Goal: Transaction & Acquisition: Download file/media

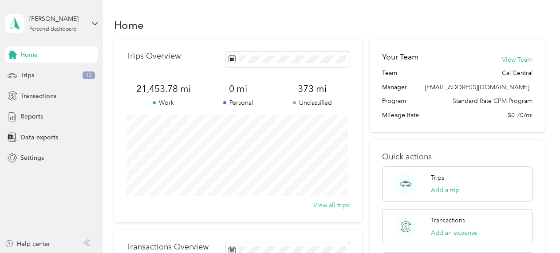
scroll to position [42, 0]
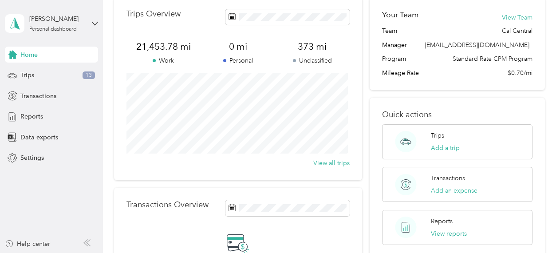
click at [56, 81] on div "Trips 13" at bounding box center [51, 76] width 93 height 16
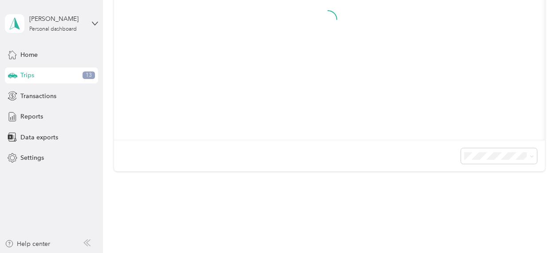
scroll to position [254, 0]
click at [492, 138] on span at bounding box center [499, 138] width 76 height 16
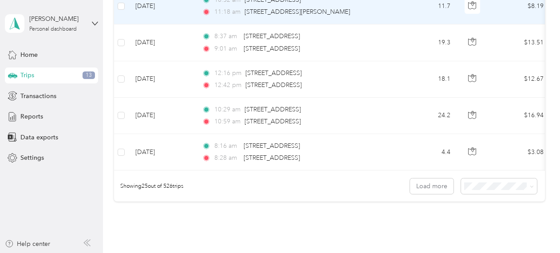
scroll to position [897, 0]
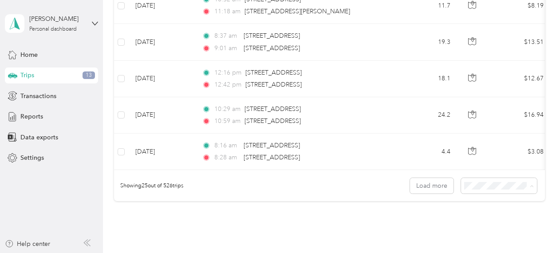
click at [495, 210] on li "50 per load" at bounding box center [497, 216] width 76 height 16
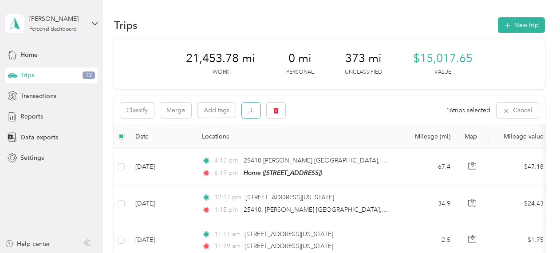
click at [247, 114] on button "button" at bounding box center [251, 111] width 19 height 16
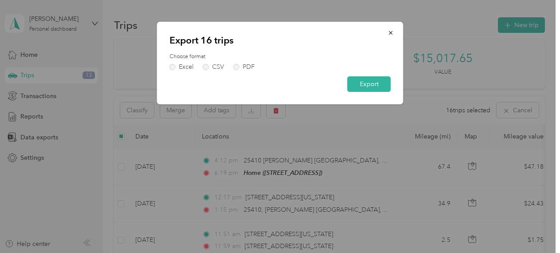
click at [235, 66] on label "PDF" at bounding box center [244, 67] width 21 height 6
click at [357, 79] on button "Export" at bounding box center [370, 84] width 44 height 16
